Goal: Contribute content: Add original content to the website for others to see

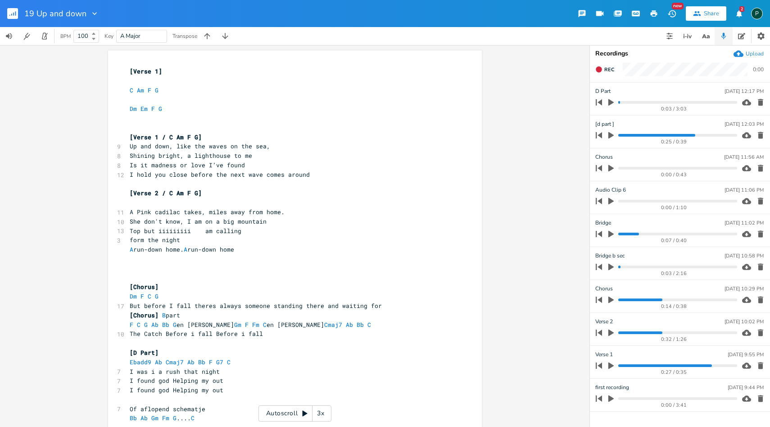
click at [197, 215] on span "A Pink cadilac takes, miles away from home." at bounding box center [207, 212] width 155 height 8
click at [607, 333] on icon "button" at bounding box center [611, 332] width 8 height 8
click at [622, 333] on progress at bounding box center [677, 332] width 118 height 3
click at [611, 332] on icon "button" at bounding box center [611, 332] width 7 height 7
click at [610, 330] on icon "button" at bounding box center [610, 332] width 5 height 7
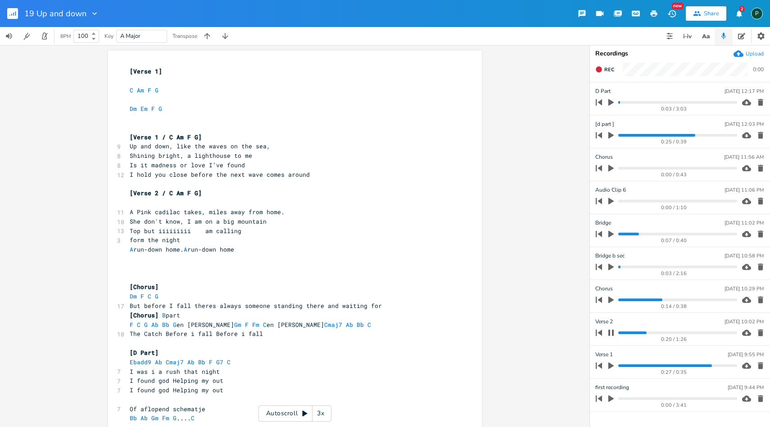
click at [605, 331] on button "button" at bounding box center [611, 332] width 12 height 14
click at [609, 299] on icon "button" at bounding box center [610, 299] width 5 height 7
click at [617, 301] on div "0:14 / 0:38" at bounding box center [665, 299] width 145 height 14
click at [622, 300] on progress at bounding box center [677, 299] width 118 height 3
click at [610, 300] on icon "button" at bounding box center [611, 299] width 7 height 7
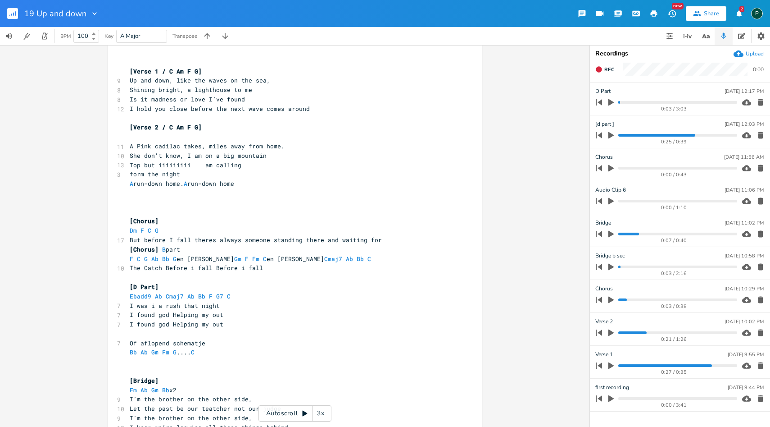
scroll to position [70, 0]
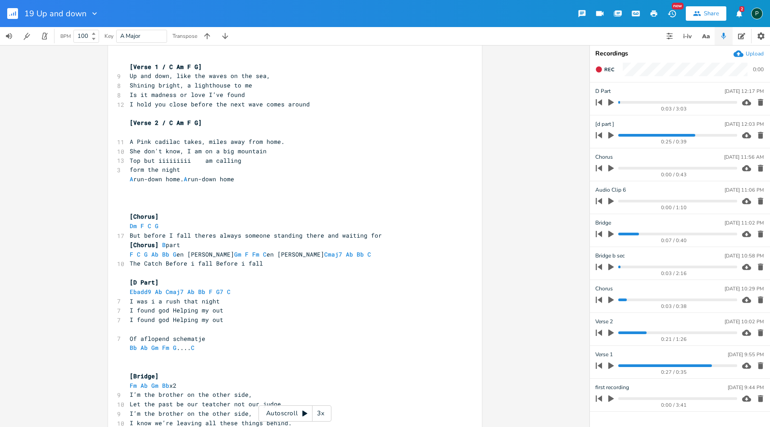
click at [144, 237] on span "But before I fall theres always someone standing there and waiting for" at bounding box center [256, 235] width 252 height 8
type textarea "He"
type textarea "But"
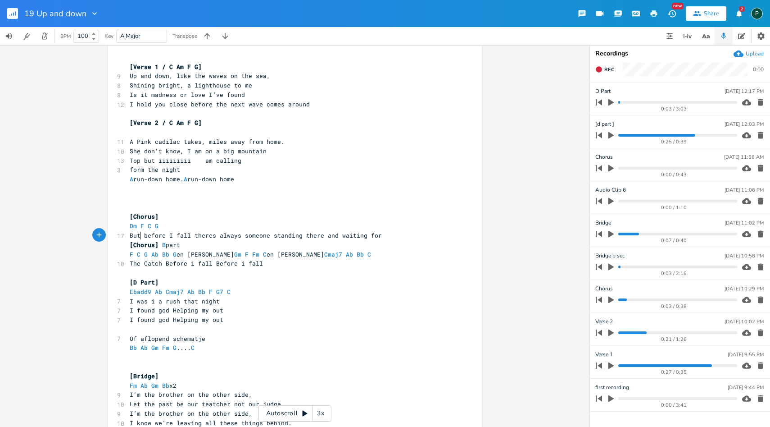
click at [300, 254] on span "F C G Ab Bb G en dan Gm F Fm C en dan Cmaj7 Ab Bb C" at bounding box center [254, 254] width 249 height 8
type textarea "F Fm G"
drag, startPoint x: 300, startPoint y: 250, endPoint x: 259, endPoint y: 252, distance: 41.0
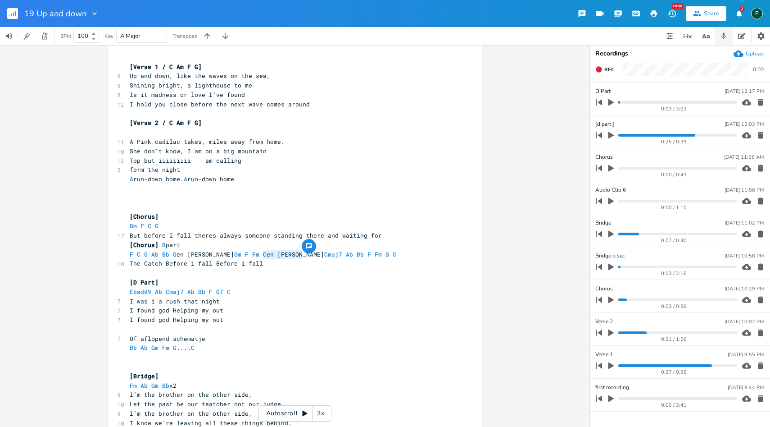
click at [259, 252] on span "F C G Ab Bb G en dan Gm F Fm C en dan Cmaj7 Ab Bb F Fm G C" at bounding box center [267, 254] width 274 height 8
type textarea "Cmaj7 Ab Bb"
click at [357, 257] on span "Bb" at bounding box center [360, 254] width 7 height 9
paste textarea
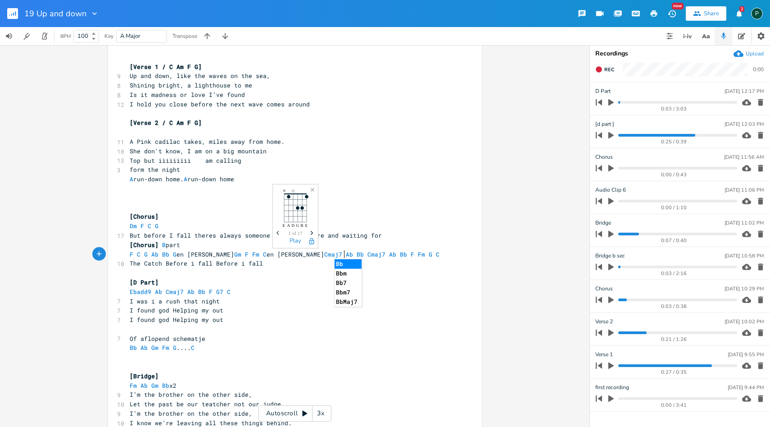
click at [385, 256] on pre "F C G Ab Bb G en dan Gm F Fm C en dan Cmaj7 Ab Bb Cmaj7 Ab Bb F Fm G C" at bounding box center [290, 254] width 325 height 9
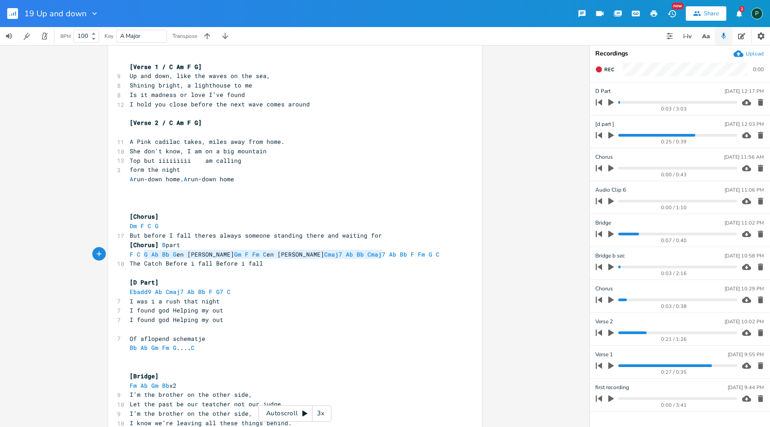
type textarea "T"
drag, startPoint x: 384, startPoint y: 251, endPoint x: 123, endPoint y: 255, distance: 260.8
click at [123, 255] on div "F C G Ab Bb G en dan Gm F Fm C en dan Cmaj7 Ab Bb Cmaj7 Ab Bb F Fm G C x [Verse…" at bounding box center [295, 359] width 374 height 759
type textarea "F C G Ab Bb G en dan Gm F Fm C en dan Cmaj7 Ab Bb Cmaj7 Ab Bb F Fm G C"
click at [369, 262] on pre "The Catch Before i fall Before i fall" at bounding box center [290, 263] width 325 height 9
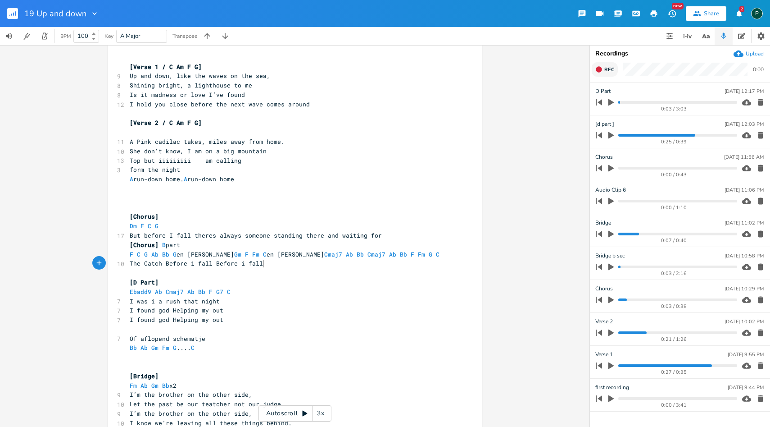
click at [600, 72] on icon "button" at bounding box center [599, 69] width 6 height 6
click at [600, 72] on icon "button" at bounding box center [598, 69] width 7 height 7
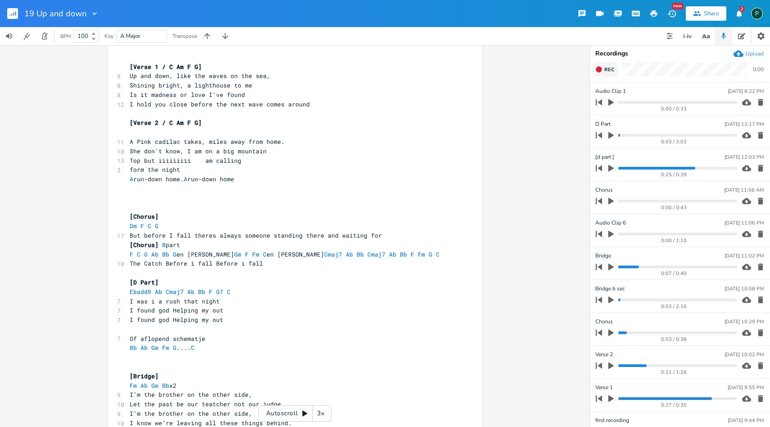
click at [608, 101] on icon "button" at bounding box center [611, 102] width 8 height 8
click at [613, 103] on icon "button" at bounding box center [610, 102] width 5 height 6
click at [619, 398] on progress at bounding box center [677, 398] width 118 height 3
click at [609, 398] on icon "button" at bounding box center [610, 398] width 5 height 7
click at [612, 398] on icon "button" at bounding box center [610, 398] width 5 height 6
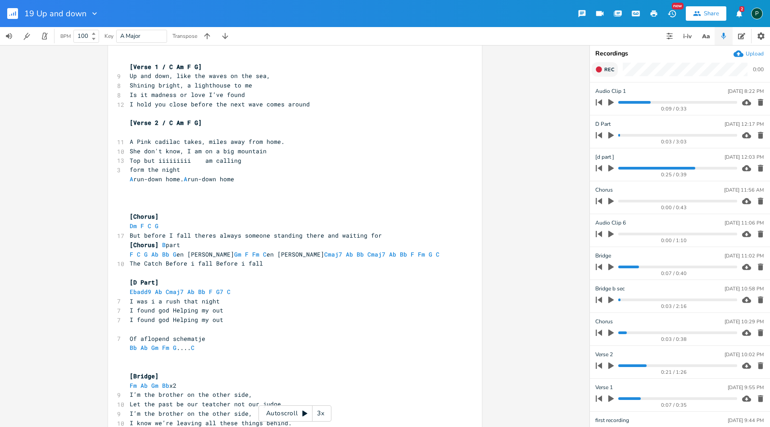
click at [621, 365] on progress at bounding box center [677, 365] width 118 height 3
click at [613, 364] on icon "button" at bounding box center [610, 365] width 5 height 7
click at [613, 364] on icon "button" at bounding box center [610, 365] width 5 height 6
click at [272, 140] on span "A Pink cadilac takes, miles away from home." at bounding box center [207, 141] width 155 height 8
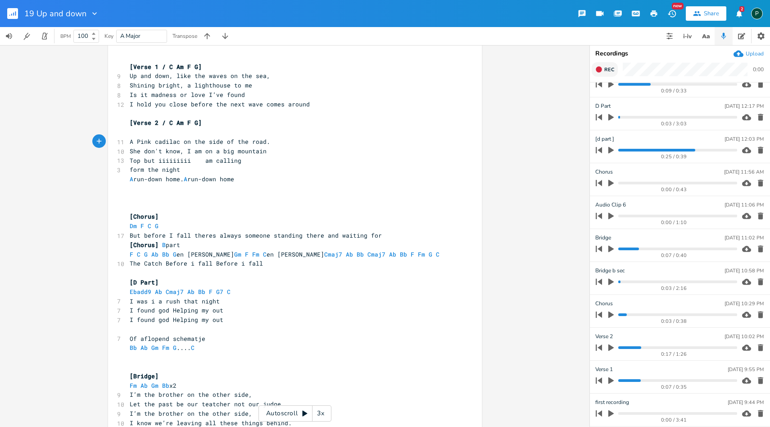
type textarea "on the side of the road"
click at [622, 150] on progress at bounding box center [677, 150] width 118 height 3
click at [608, 120] on icon "button" at bounding box center [611, 117] width 8 height 8
click at [611, 117] on icon "button" at bounding box center [611, 116] width 7 height 7
click at [611, 117] on icon "button" at bounding box center [610, 117] width 5 height 7
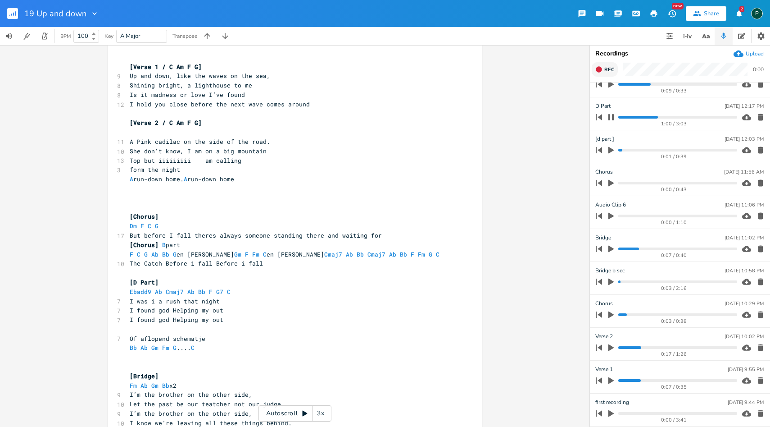
click at [617, 118] on div "1:00 / 3:03" at bounding box center [665, 117] width 145 height 14
click at [619, 117] on progress at bounding box center [677, 117] width 118 height 3
click at [614, 117] on icon "button" at bounding box center [611, 116] width 7 height 7
click at [128, 309] on pre "I found god Helping my out" at bounding box center [290, 309] width 325 height 9
type textarea "But"
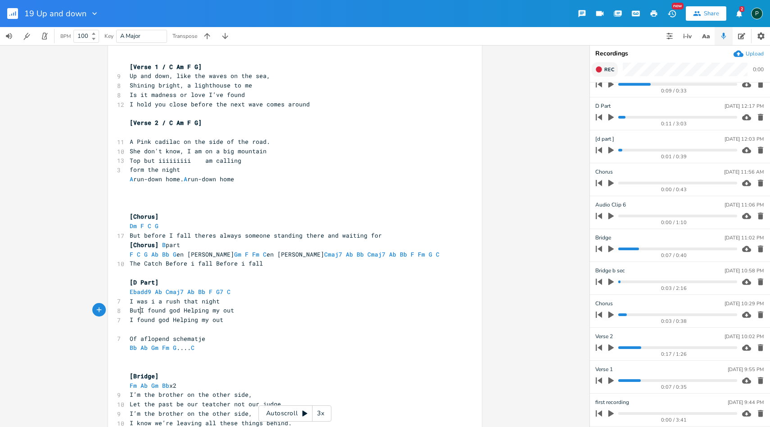
scroll to position [0, 10]
drag, startPoint x: 149, startPoint y: 291, endPoint x: 127, endPoint y: 291, distance: 22.1
click at [130, 291] on span "Ebadd9 Ab Cmaj7 Ab Bb F G7 C" at bounding box center [182, 291] width 104 height 8
type textarea "Ebadd9"
click at [154, 268] on icon "Next" at bounding box center [153, 270] width 5 height 5
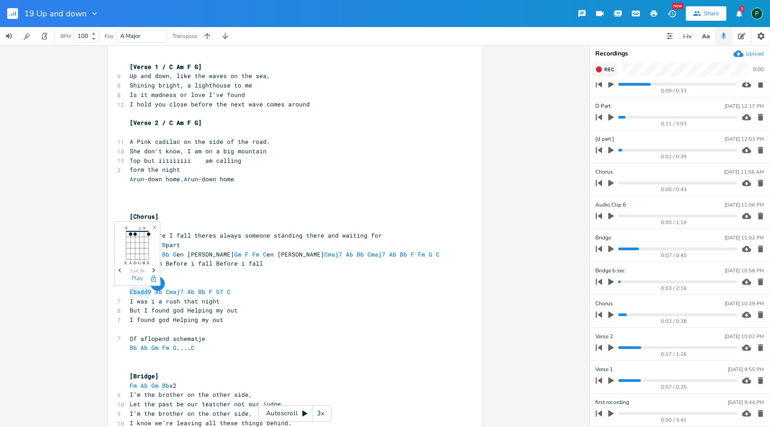
click at [154, 268] on icon "Next" at bounding box center [153, 270] width 5 height 5
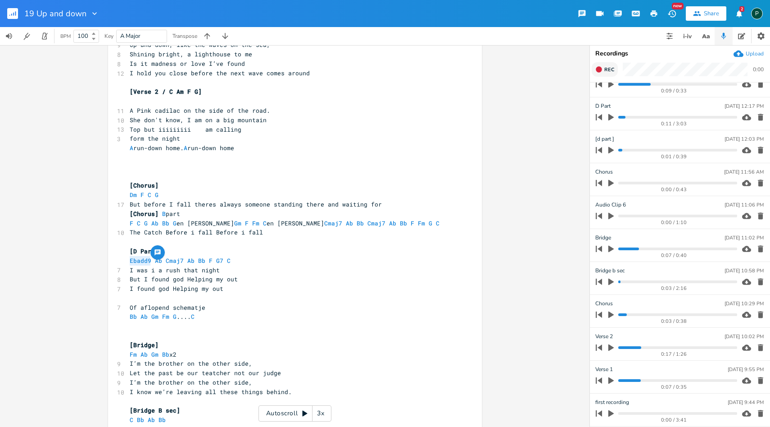
scroll to position [77, 0]
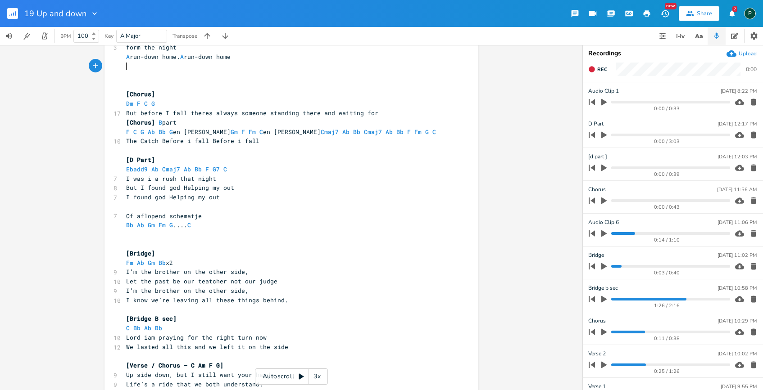
scroll to position [200, 0]
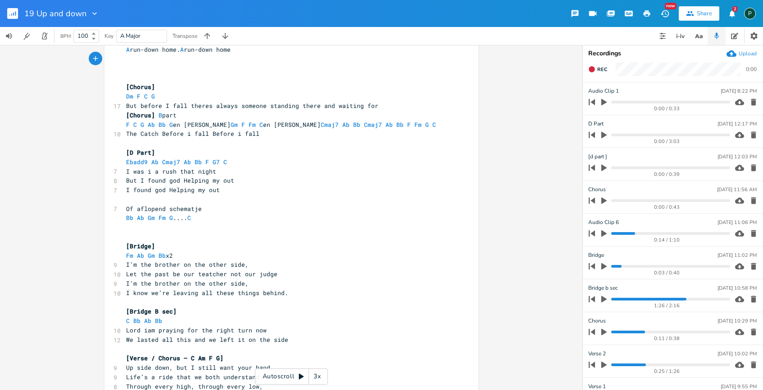
click at [603, 235] on icon "button" at bounding box center [603, 234] width 5 height 7
click at [612, 234] on progress at bounding box center [670, 233] width 118 height 3
click at [604, 236] on icon "button" at bounding box center [603, 233] width 7 height 7
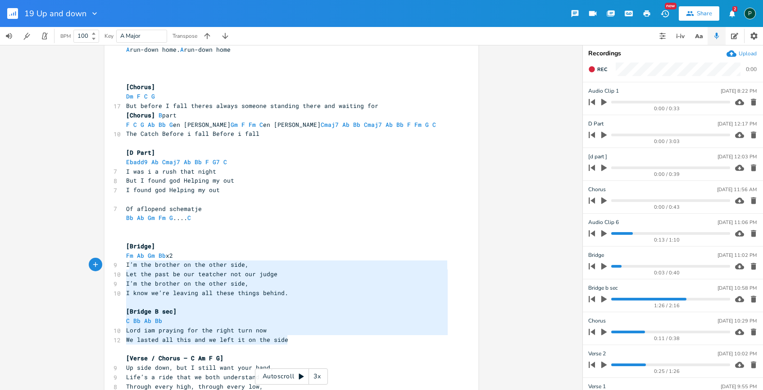
type textarea "[Bridge] Fm Ab Gm Bb x2 I’m the brother on the other side, Let the past be our …"
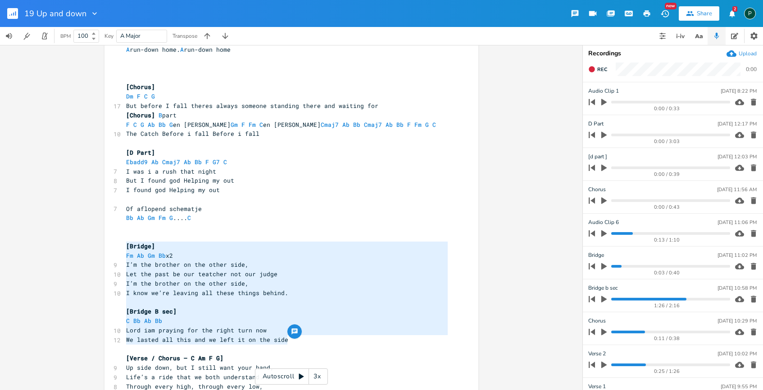
drag, startPoint x: 286, startPoint y: 339, endPoint x: 120, endPoint y: 247, distance: 189.5
click at [120, 247] on div "[Bridge] Fm Ab Gm Bb x2 I’m the brother on the other side, Let the past be our …" at bounding box center [291, 230] width 374 height 759
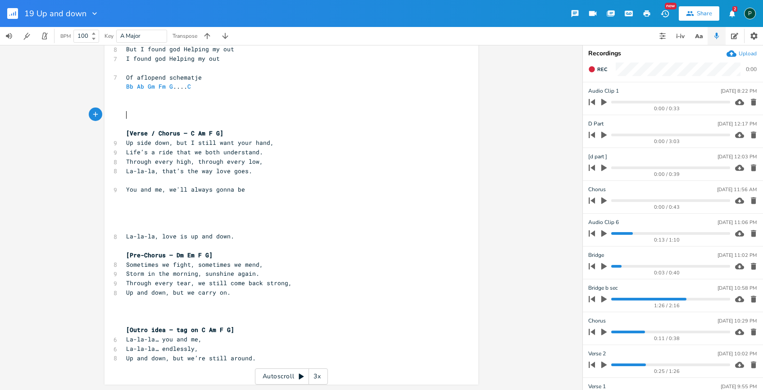
scroll to position [54, 0]
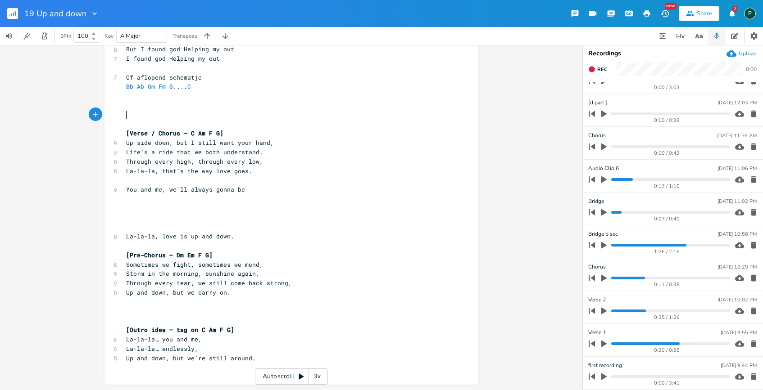
click at [606, 378] on icon "button" at bounding box center [604, 377] width 8 height 8
click at [627, 377] on progress at bounding box center [670, 377] width 118 height 3
click at [622, 376] on progress at bounding box center [670, 377] width 118 height 3
click at [606, 377] on icon "button" at bounding box center [603, 377] width 5 height 6
click at [605, 378] on icon "button" at bounding box center [604, 377] width 8 height 8
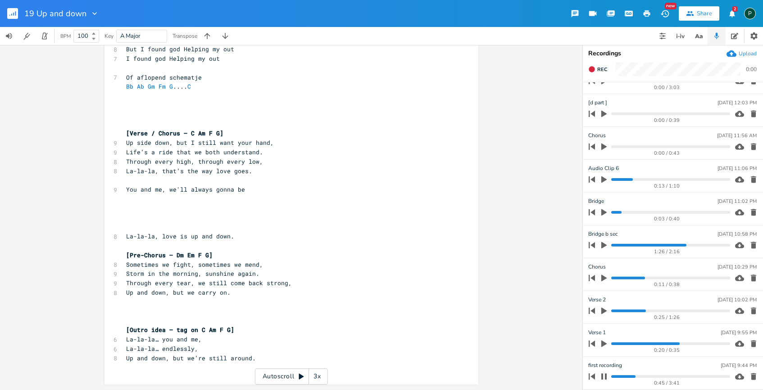
click at [629, 377] on progress at bounding box center [670, 377] width 118 height 3
click at [626, 377] on progress at bounding box center [670, 377] width 118 height 3
click at [605, 375] on icon "button" at bounding box center [603, 377] width 5 height 6
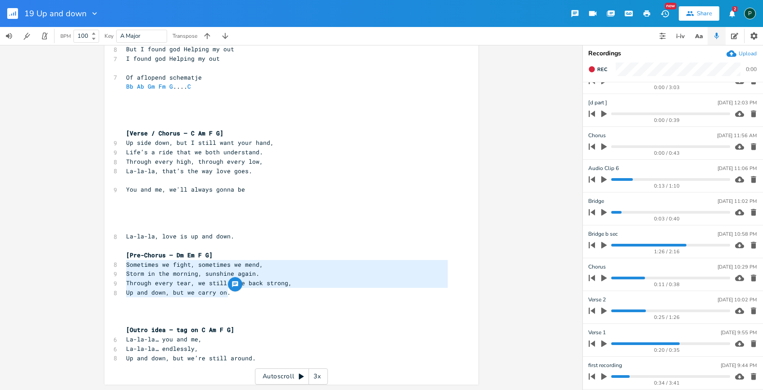
drag, startPoint x: 263, startPoint y: 293, endPoint x: 124, endPoint y: 266, distance: 141.8
click at [124, 266] on div "[Verse 1] ​ C Am F G ​ Dm Em F G ​ ​ [Verse 1 / C Am F G] 9 Up and down, like t…" at bounding box center [286, 54] width 325 height 637
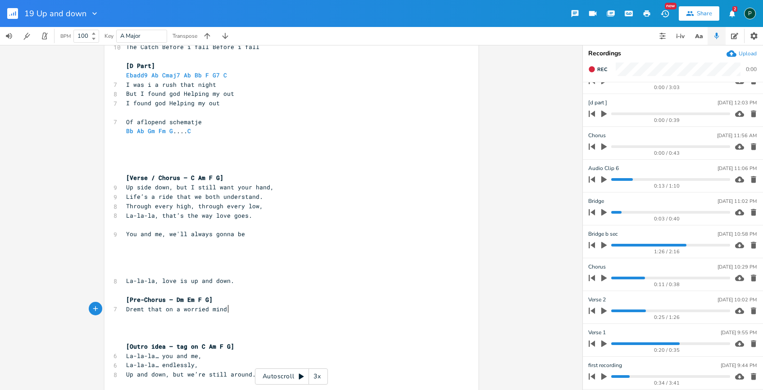
scroll to position [303, 0]
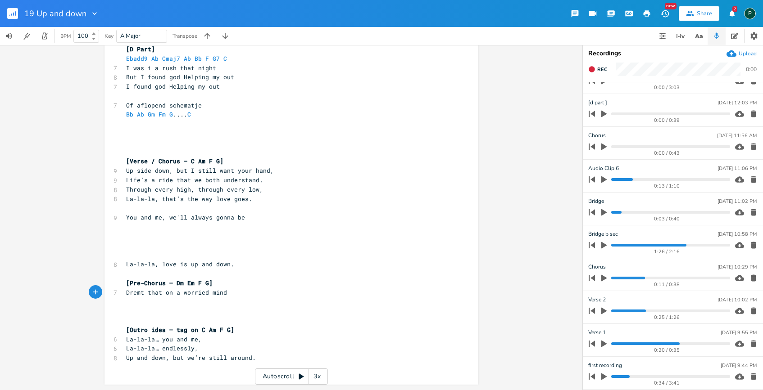
type textarea "Dremt that on a worried mind"
click at [604, 376] on icon "button" at bounding box center [603, 377] width 5 height 7
click at [625, 377] on progress at bounding box center [670, 377] width 118 height 3
click at [604, 377] on icon "button" at bounding box center [603, 376] width 7 height 7
click at [601, 72] on span "Rec" at bounding box center [602, 69] width 10 height 7
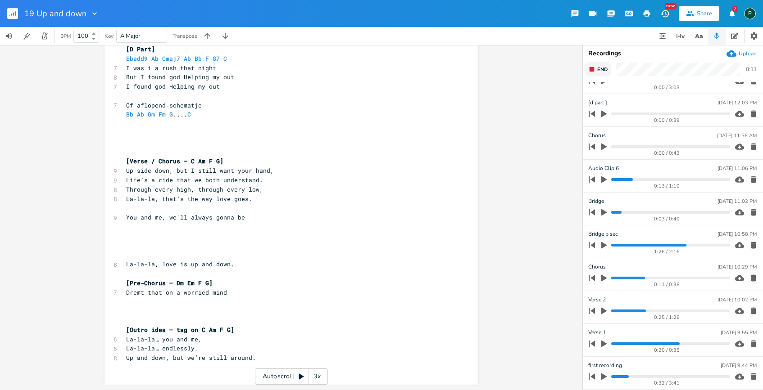
click at [601, 72] on span "End" at bounding box center [602, 69] width 10 height 7
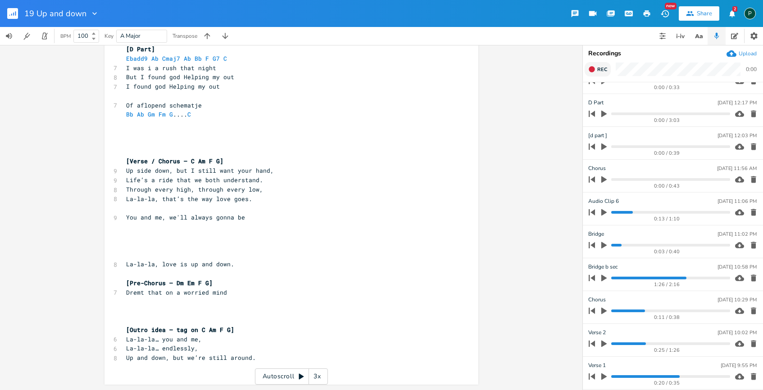
scroll to position [87, 0]
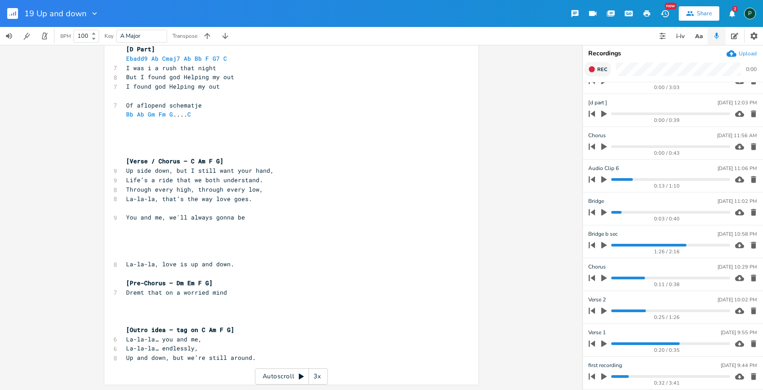
click at [601, 72] on span "Rec" at bounding box center [602, 69] width 10 height 7
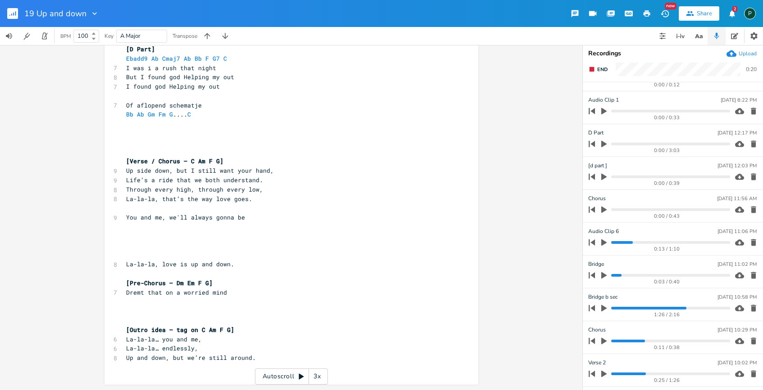
scroll to position [0, 0]
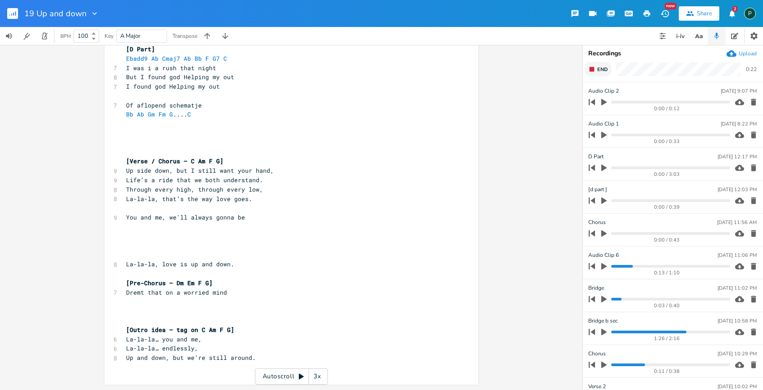
click at [597, 67] on span "End" at bounding box center [602, 69] width 10 height 7
type input "Pre chorus"
click at [241, 262] on pre "La-la-la, love is up and down." at bounding box center [286, 264] width 325 height 9
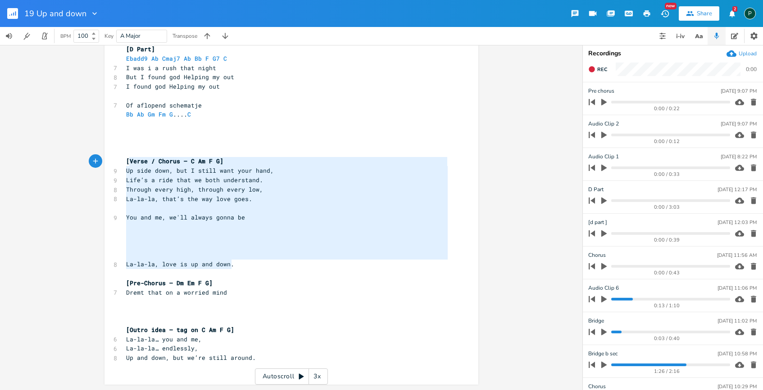
type textarea "[Verse / Chorus – C Am F G] Up side down, but I still want your hand, Life’s a …"
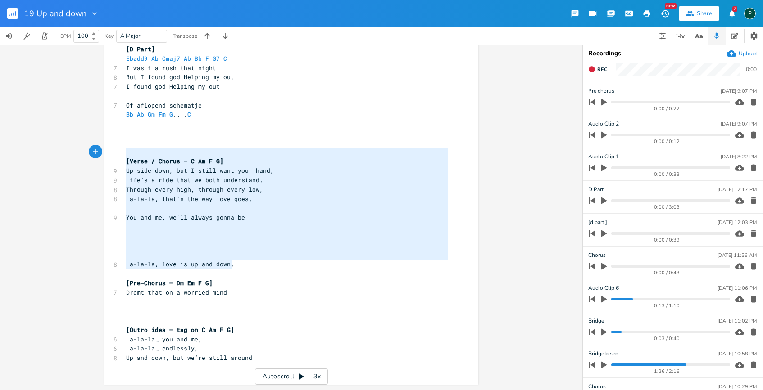
drag, startPoint x: 241, startPoint y: 262, endPoint x: 125, endPoint y: 153, distance: 159.0
click at [125, 153] on div "[Verse 1] ​ C Am F G ​ Dm Em F G ​ ​ [Verse 1 / C Am F G] 9 Up and down, like t…" at bounding box center [286, 68] width 325 height 609
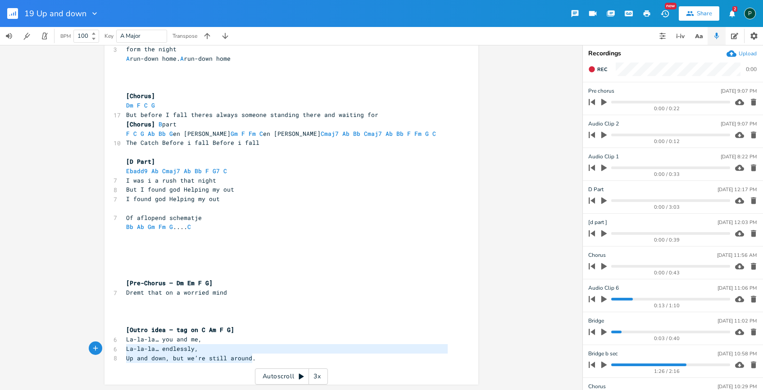
type textarea "[Outro idea – tag on C Am F G] La-la-la… you and me, La-la-la… endlessly, Up an…"
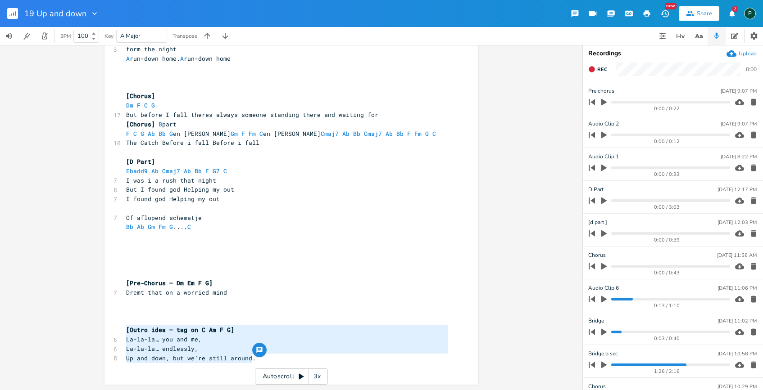
drag, startPoint x: 251, startPoint y: 360, endPoint x: 71, endPoint y: 334, distance: 182.0
click at [71, 334] on div "[Outro idea – tag on C Am F G] La-la-la… you and me, La-la-la… endlessly, Up an…" at bounding box center [291, 217] width 582 height 345
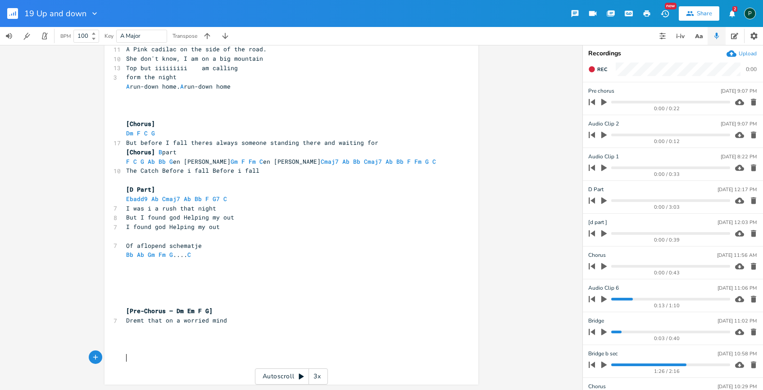
type textarea "[Outro idea – tag on C Am F G] La-la-la… you and me, La-la-la… endlessly, Up an…"
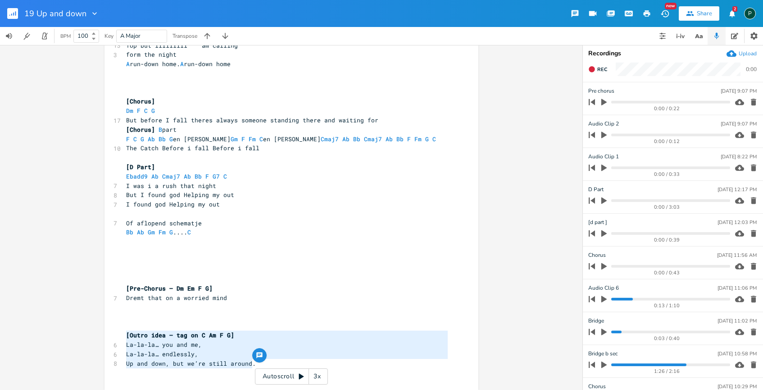
click at [212, 341] on pre "La-la-la… you and me," at bounding box center [286, 344] width 325 height 9
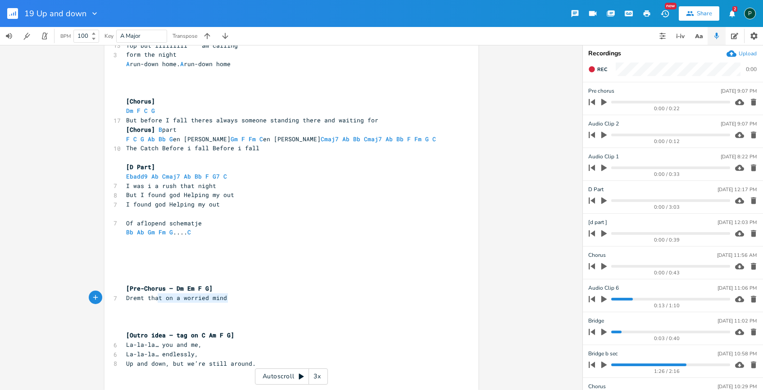
type textarea "[Pre-Chorus – Dm Em F G] Dremt that on a worried mind"
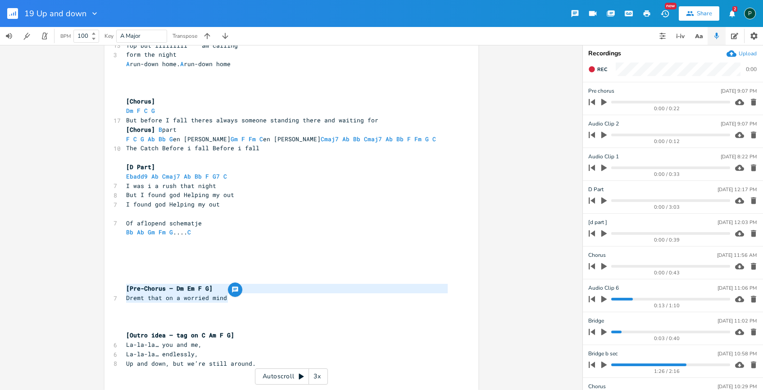
drag, startPoint x: 225, startPoint y: 297, endPoint x: 100, endPoint y: 287, distance: 125.6
click at [100, 287] on div "[Pre-Chorus – Dm Em F G] Dremt that on a worried mind xxxxxxxxxx [Verse 1] ​ C …" at bounding box center [291, 217] width 582 height 345
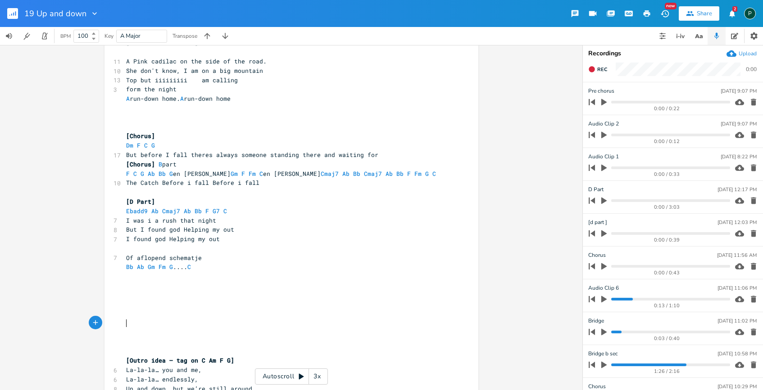
scroll to position [146, 0]
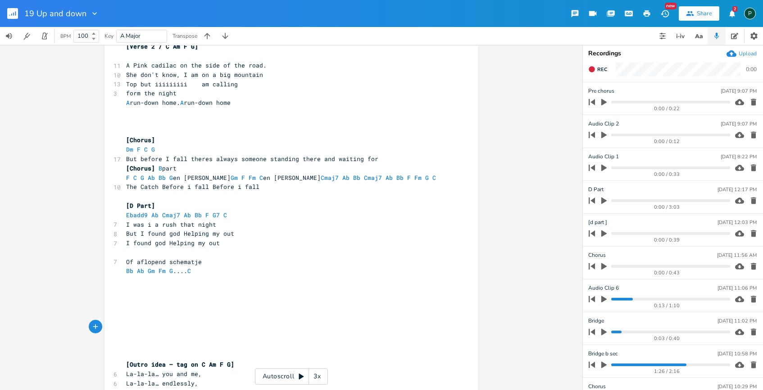
click at [153, 120] on pre "​" at bounding box center [286, 121] width 325 height 9
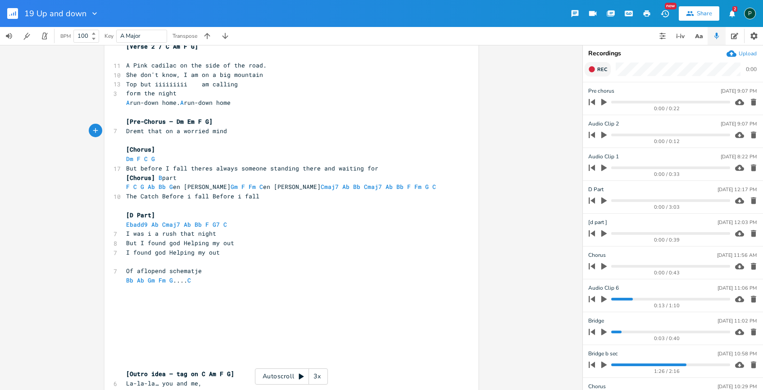
click at [597, 73] on button "Rec" at bounding box center [598, 69] width 26 height 14
click at [597, 73] on button "End" at bounding box center [598, 69] width 27 height 14
type input "Pre Chorus"
click at [605, 100] on icon "button" at bounding box center [604, 102] width 8 height 8
click at [749, 162] on button "button" at bounding box center [753, 168] width 12 height 14
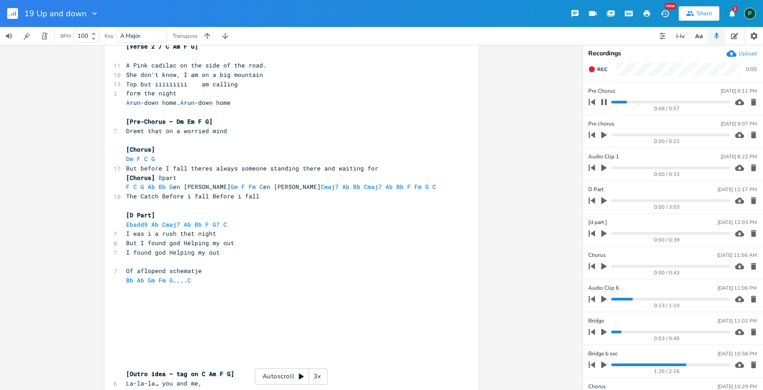
click at [751, 166] on icon "button" at bounding box center [753, 168] width 5 height 7
click at [603, 104] on icon "button" at bounding box center [603, 102] width 5 height 6
click at [228, 129] on pre "Dremt that on a worried mind" at bounding box center [286, 131] width 325 height 9
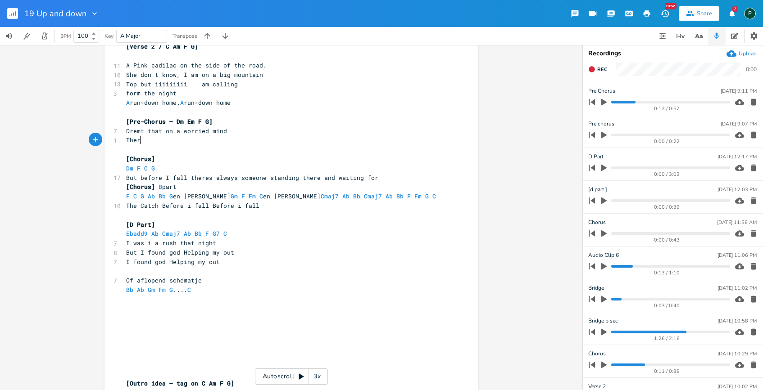
type textarea "Thers"
type textarea "es"
type textarea "'s always easy liove to find"
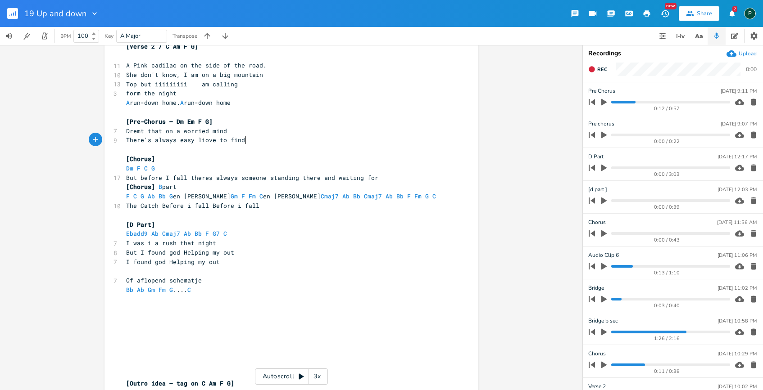
scroll to position [0, 73]
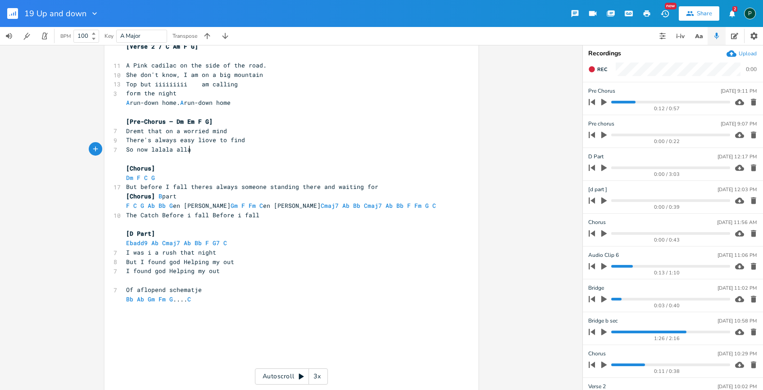
type textarea "So now lalala alla"
type textarea "alalala"
click at [204, 121] on span "[Pre-Chorus – Dm Em F G]" at bounding box center [169, 122] width 86 height 8
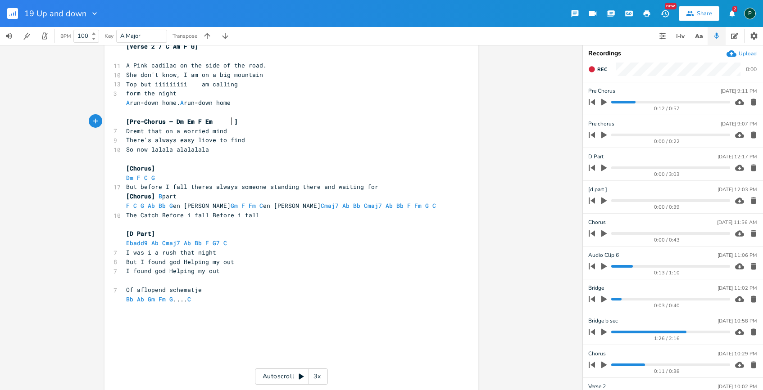
type textarea "Em"
click at [211, 122] on span "[Pre-Chorus – Dm Em F Em ]" at bounding box center [183, 122] width 115 height 8
type textarea "Dm Em F Em"
drag, startPoint x: 209, startPoint y: 122, endPoint x: 170, endPoint y: 122, distance: 39.2
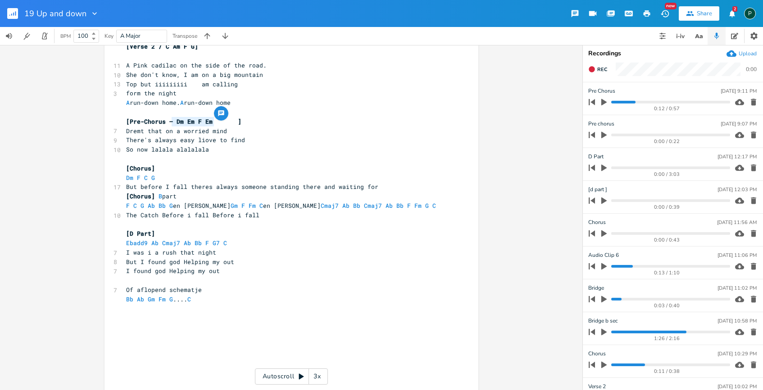
click at [170, 122] on span "[Pre-Chorus – Dm Em F Em ]" at bounding box center [183, 122] width 115 height 8
click at [215, 124] on span "[Pre-Chorus – Dm Em F Em ]" at bounding box center [183, 122] width 115 height 8
type textarea "en"
paste textarea
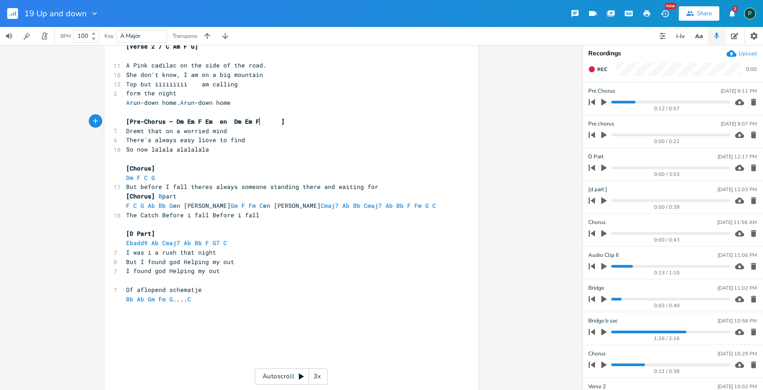
type textarea "G"
click at [310, 115] on pre "​" at bounding box center [286, 112] width 325 height 9
click at [606, 102] on icon "button" at bounding box center [603, 102] width 5 height 7
click at [603, 104] on icon "button" at bounding box center [603, 102] width 7 height 7
